Goal: Task Accomplishment & Management: Complete application form

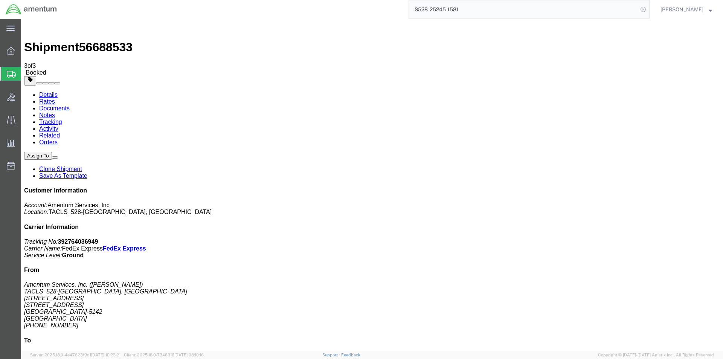
click at [645, 9] on icon at bounding box center [643, 9] width 11 height 11
click at [645, 11] on icon at bounding box center [643, 9] width 11 height 11
paste input "S528-25245-1582"
click at [645, 10] on icon at bounding box center [643, 9] width 11 height 11
type input "S528-25245-1582"
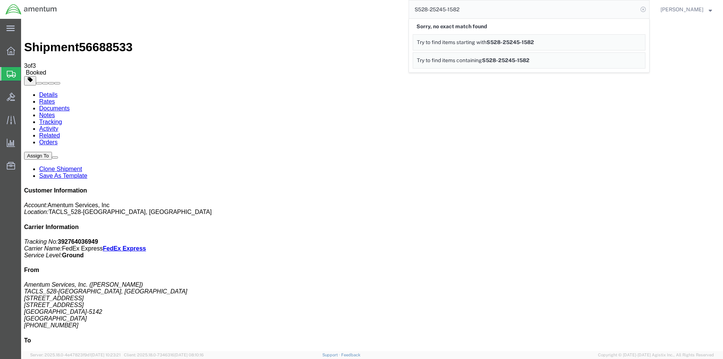
click at [645, 8] on icon at bounding box center [643, 9] width 11 height 11
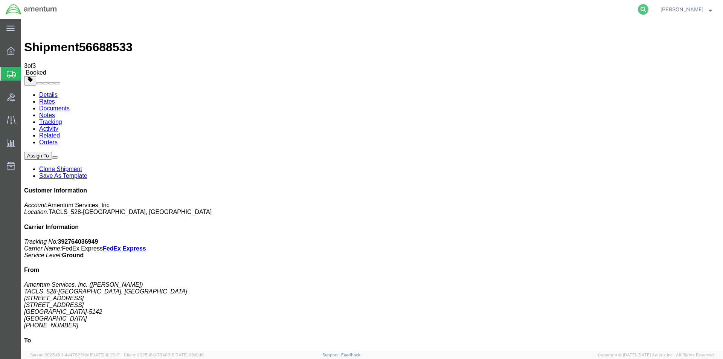
click at [645, 12] on icon at bounding box center [643, 9] width 11 height 11
paste input "S528-25245-1582"
click at [644, 6] on icon at bounding box center [643, 9] width 11 height 11
type input "S528-25245-1582"
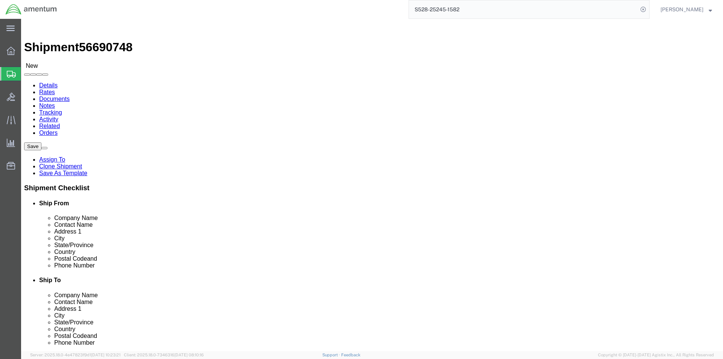
select select "42692"
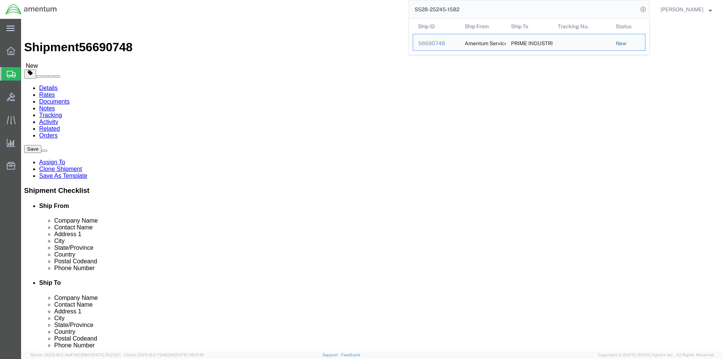
paste input "[PHONE_NUMBER]"
click input "[PHONE_NUMBER]"
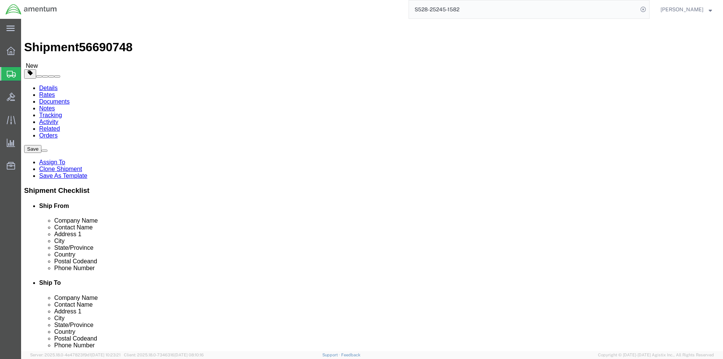
click input "770-6321851"
type input "7706321851"
click div "Shipment Checklist Ship From Company Name Contact Name Address 1 City State/Pro…"
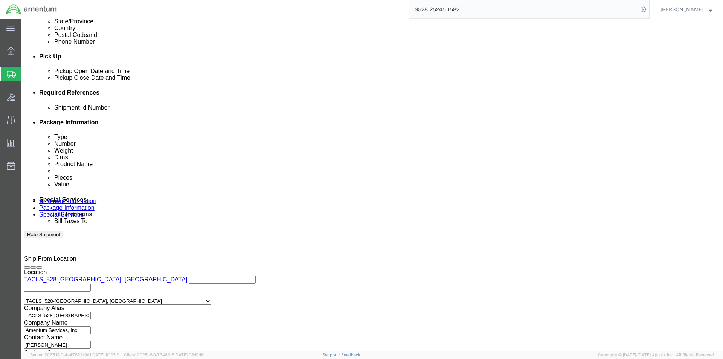
scroll to position [343, 0]
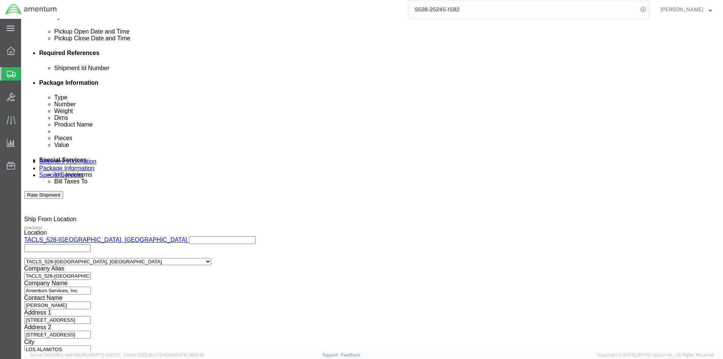
click div "Previous Continue"
click button "Continue"
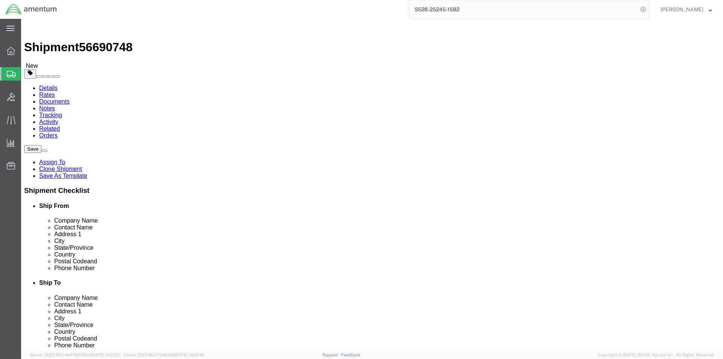
click button "Continue"
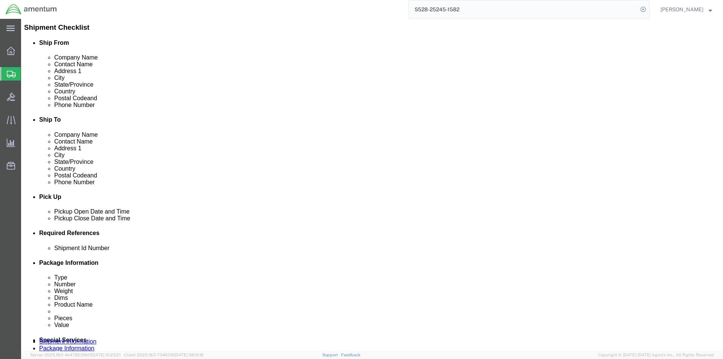
scroll to position [339, 0]
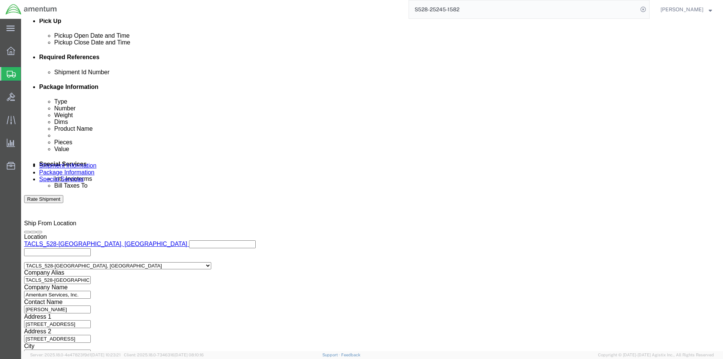
click button "Rate Shipment"
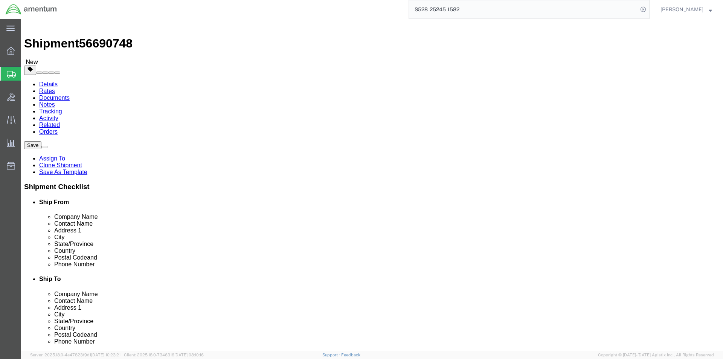
scroll to position [0, 0]
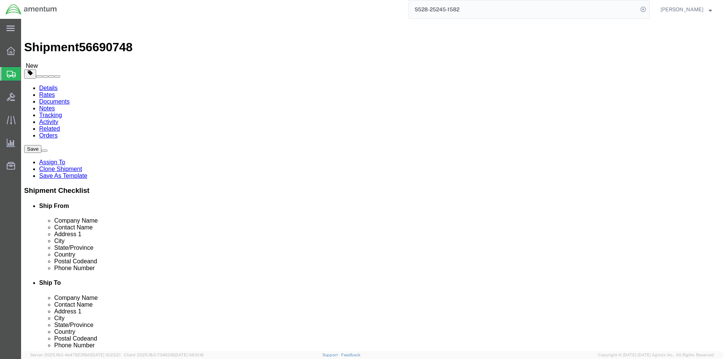
click link "Details"
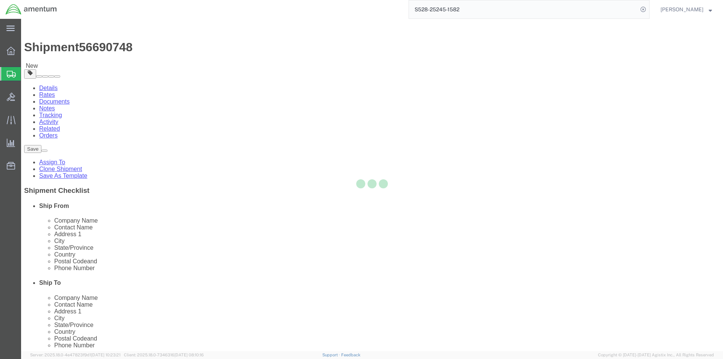
select select "42692"
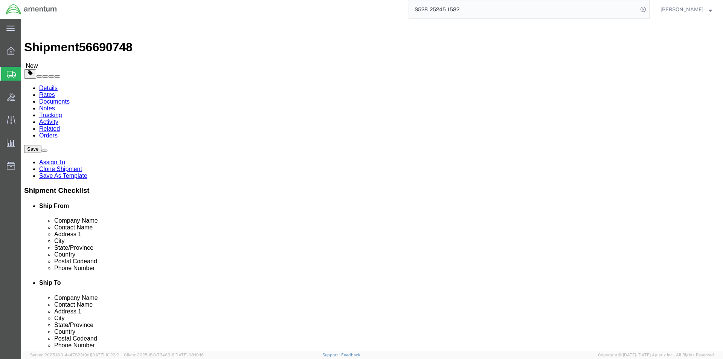
click input "text"
type input "r"
type input "Repairs Department"
click div "Ship To Location Location Select Select My Profile Location [PHONE_NUMBER] [PHO…"
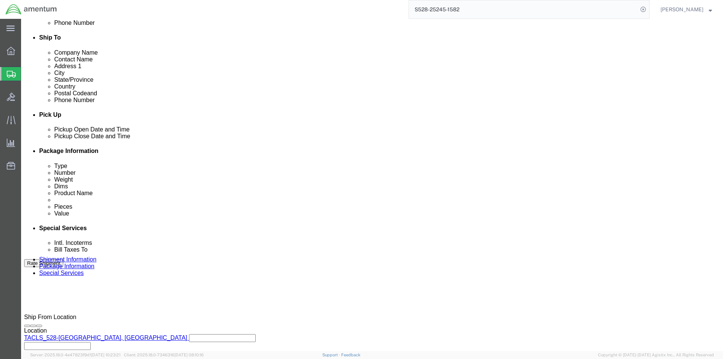
scroll to position [264, 0]
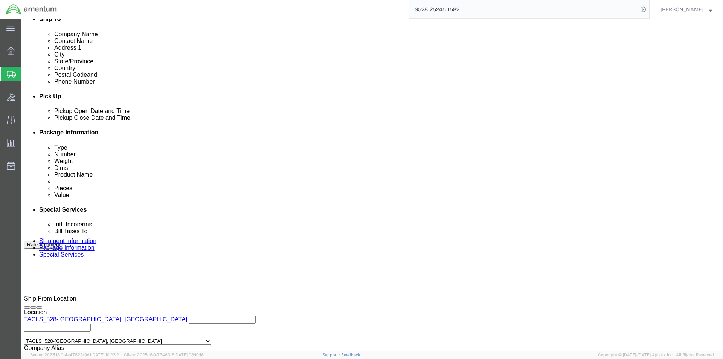
click button "Rate Shipment"
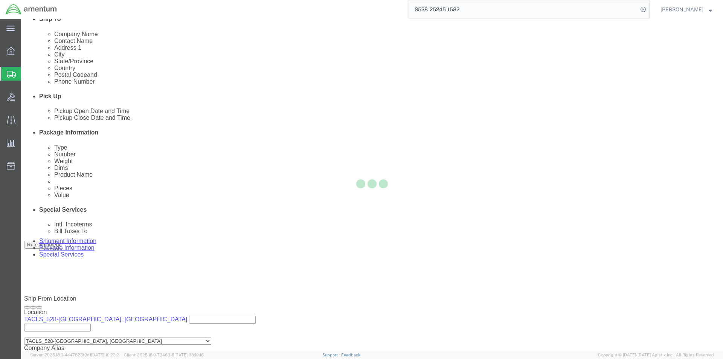
scroll to position [0, 0]
